Goal: Find specific page/section: Find specific page/section

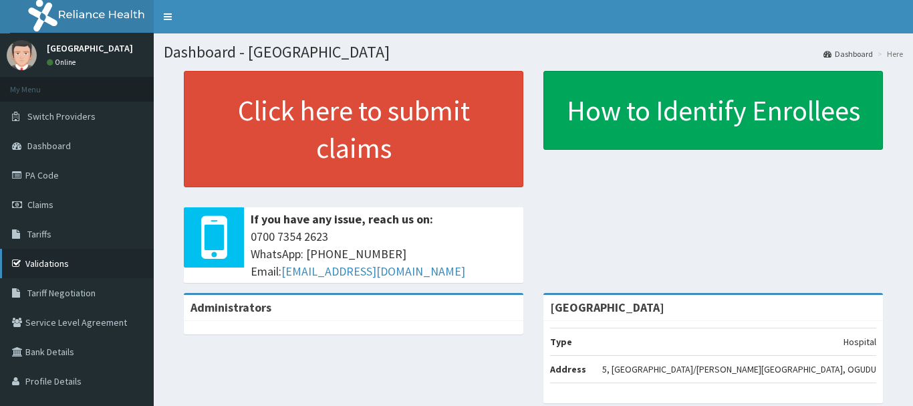
click at [74, 263] on link "Validations" at bounding box center [77, 263] width 154 height 29
click at [80, 263] on link "Validations" at bounding box center [77, 263] width 154 height 29
click at [63, 262] on link "Validations" at bounding box center [77, 263] width 154 height 29
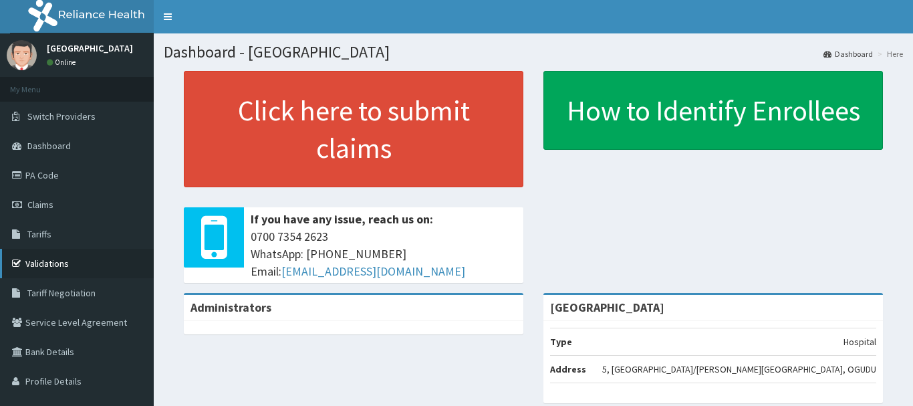
click at [63, 262] on link "Validations" at bounding box center [77, 263] width 154 height 29
click at [51, 264] on link "Validations" at bounding box center [77, 263] width 154 height 29
